Goal: Find specific page/section: Find specific page/section

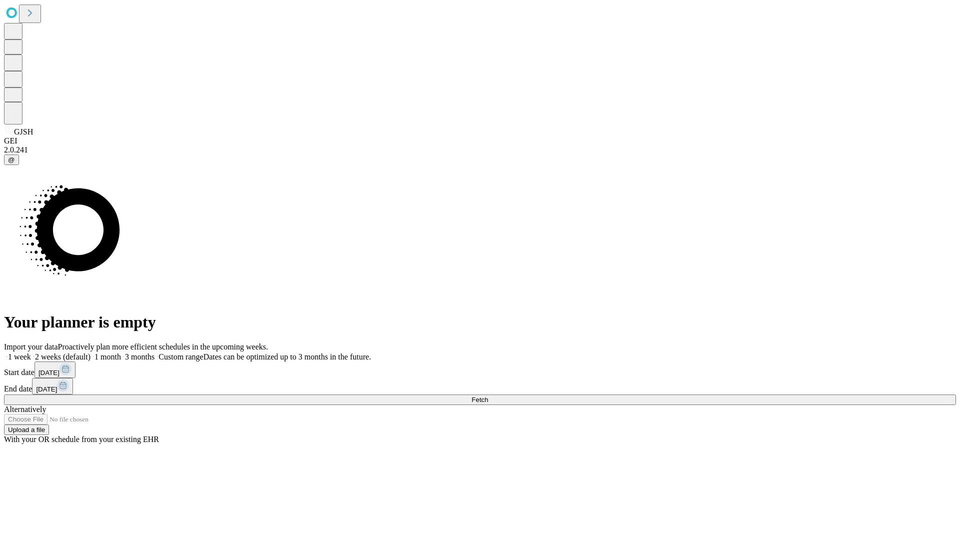
click at [488, 396] on span "Fetch" at bounding box center [479, 399] width 16 height 7
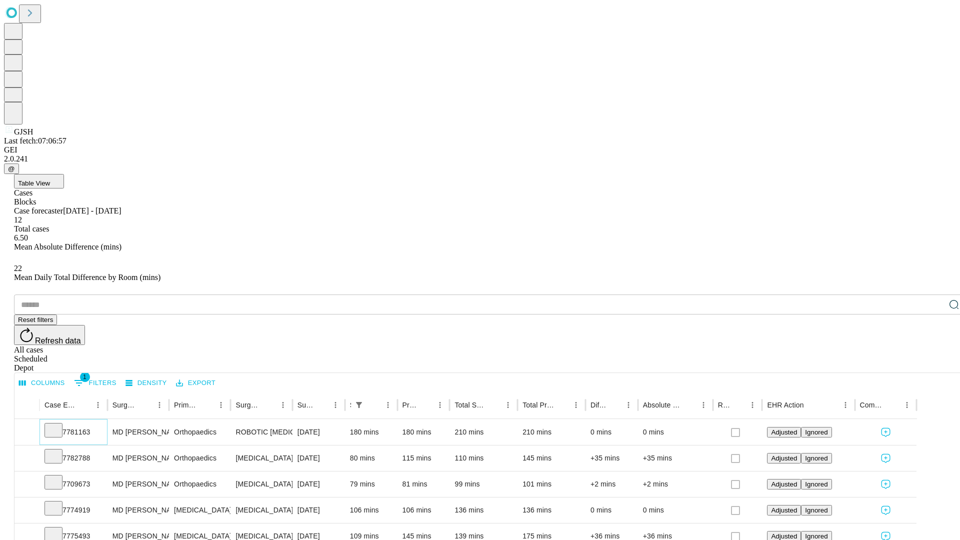
click at [58, 424] on icon at bounding box center [53, 429] width 10 height 10
